Goal: Transaction & Acquisition: Book appointment/travel/reservation

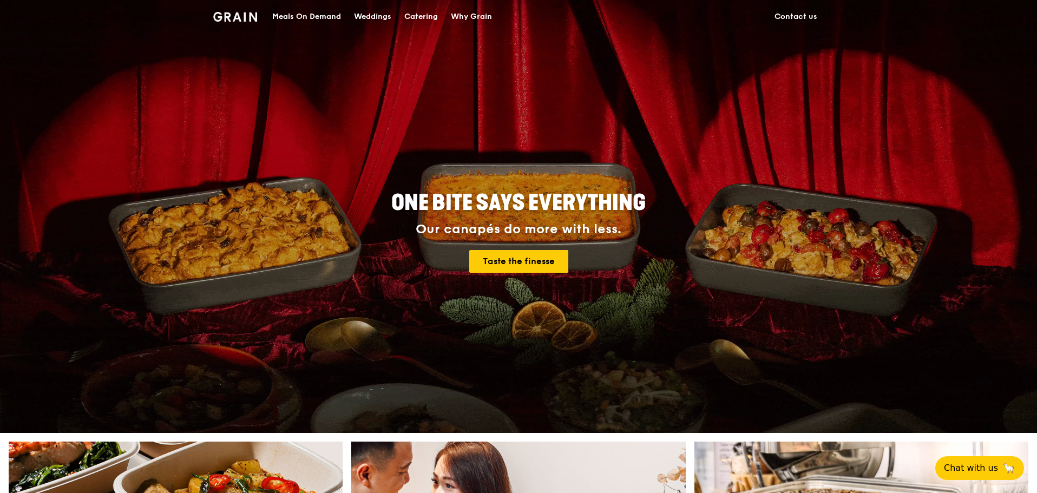
click at [424, 18] on div "Catering" at bounding box center [421, 17] width 34 height 32
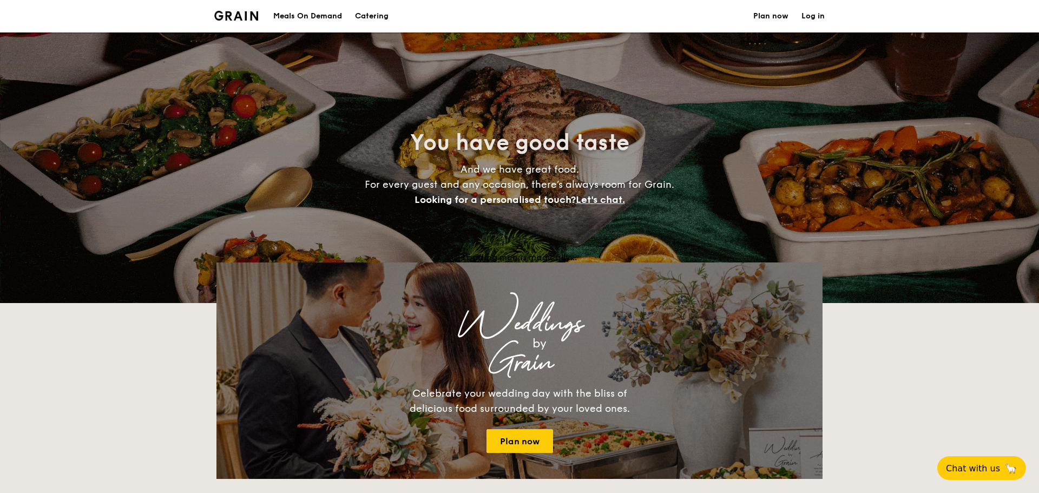
select select
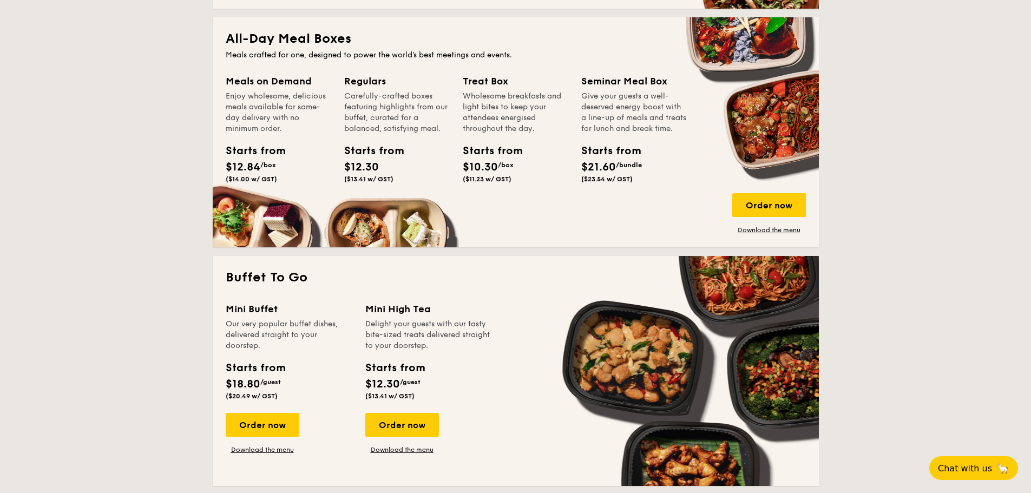
scroll to position [487, 0]
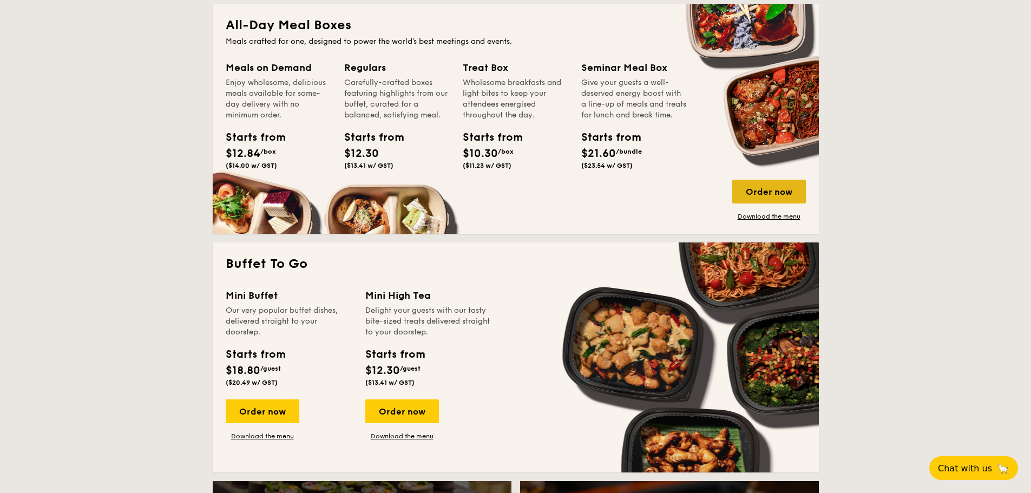
click at [756, 197] on div "Order now" at bounding box center [769, 192] width 74 height 24
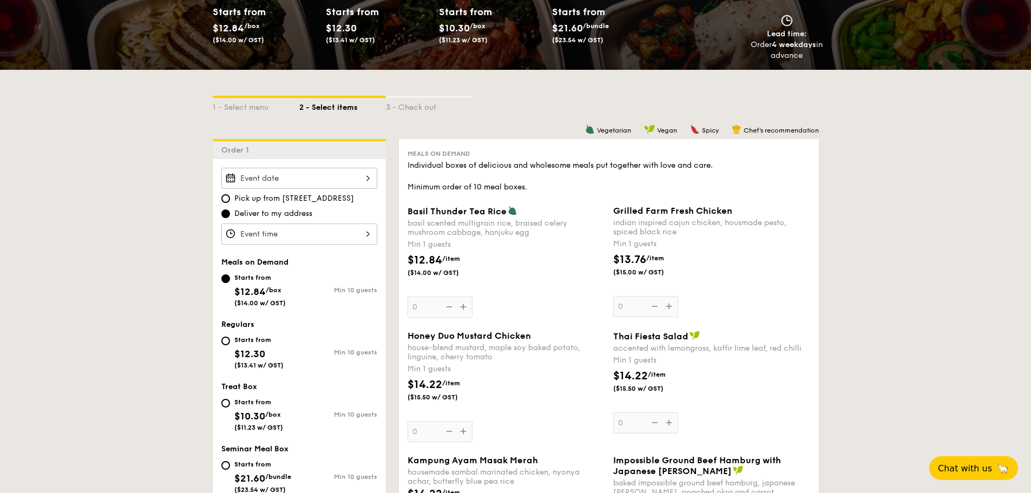
scroll to position [162, 0]
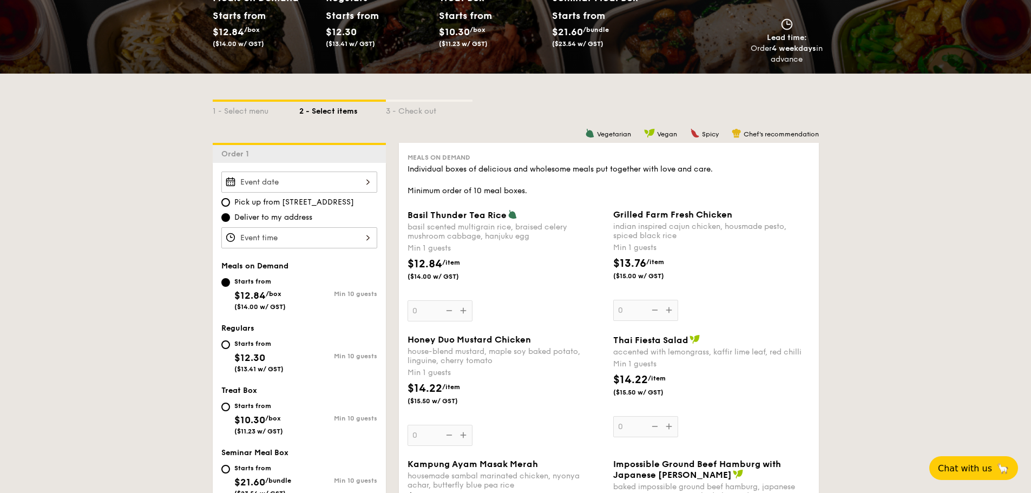
click at [231, 351] on div "Starts from $12.30 ($13.41 w/ GST)" at bounding box center [260, 355] width 78 height 36
click at [230, 349] on input "Starts from $12.30 ($13.41 w/ GST) Min 10 guests" at bounding box center [225, 344] width 9 height 9
radio input "true"
